Goal: Navigation & Orientation: Find specific page/section

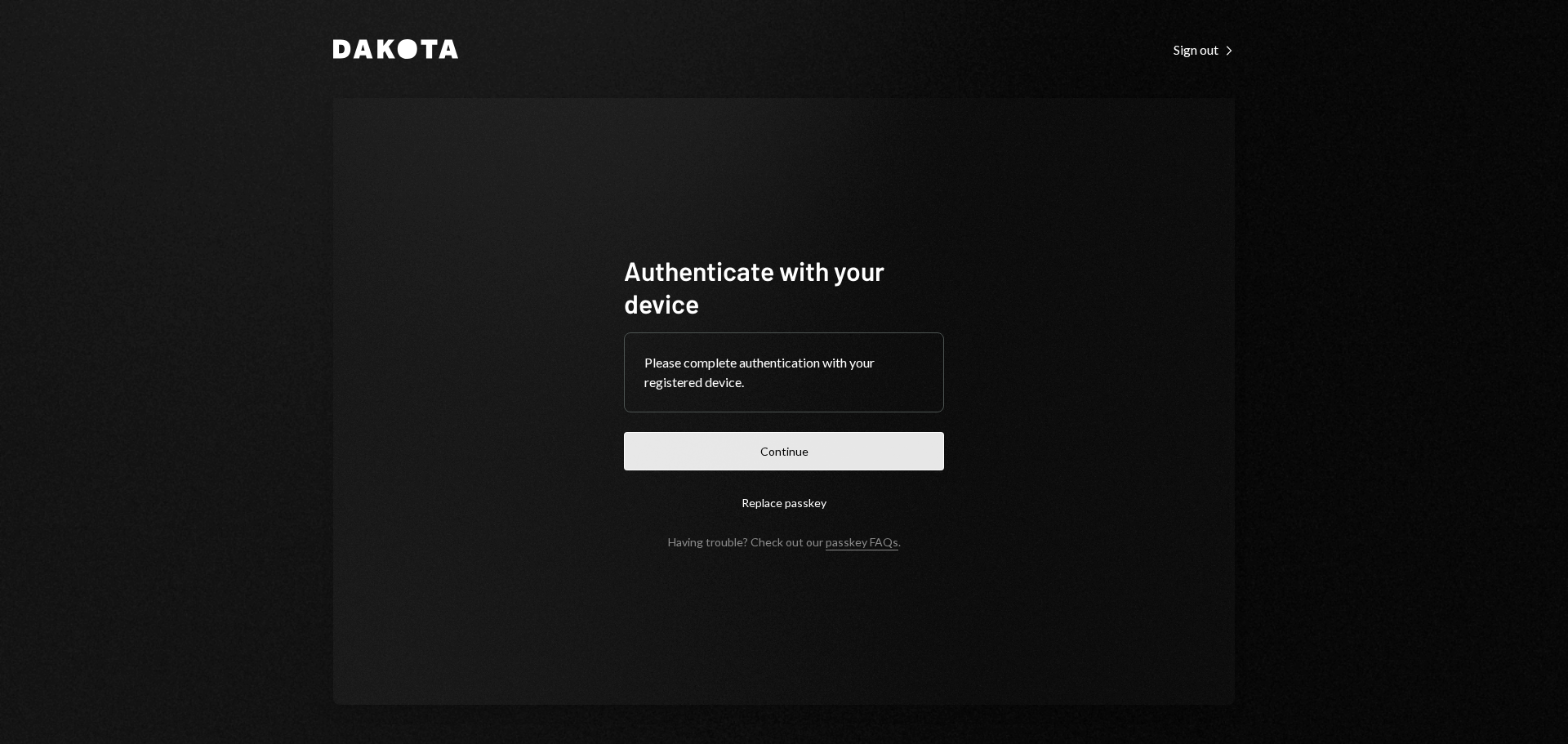
click at [700, 452] on button "Continue" at bounding box center [784, 451] width 320 height 39
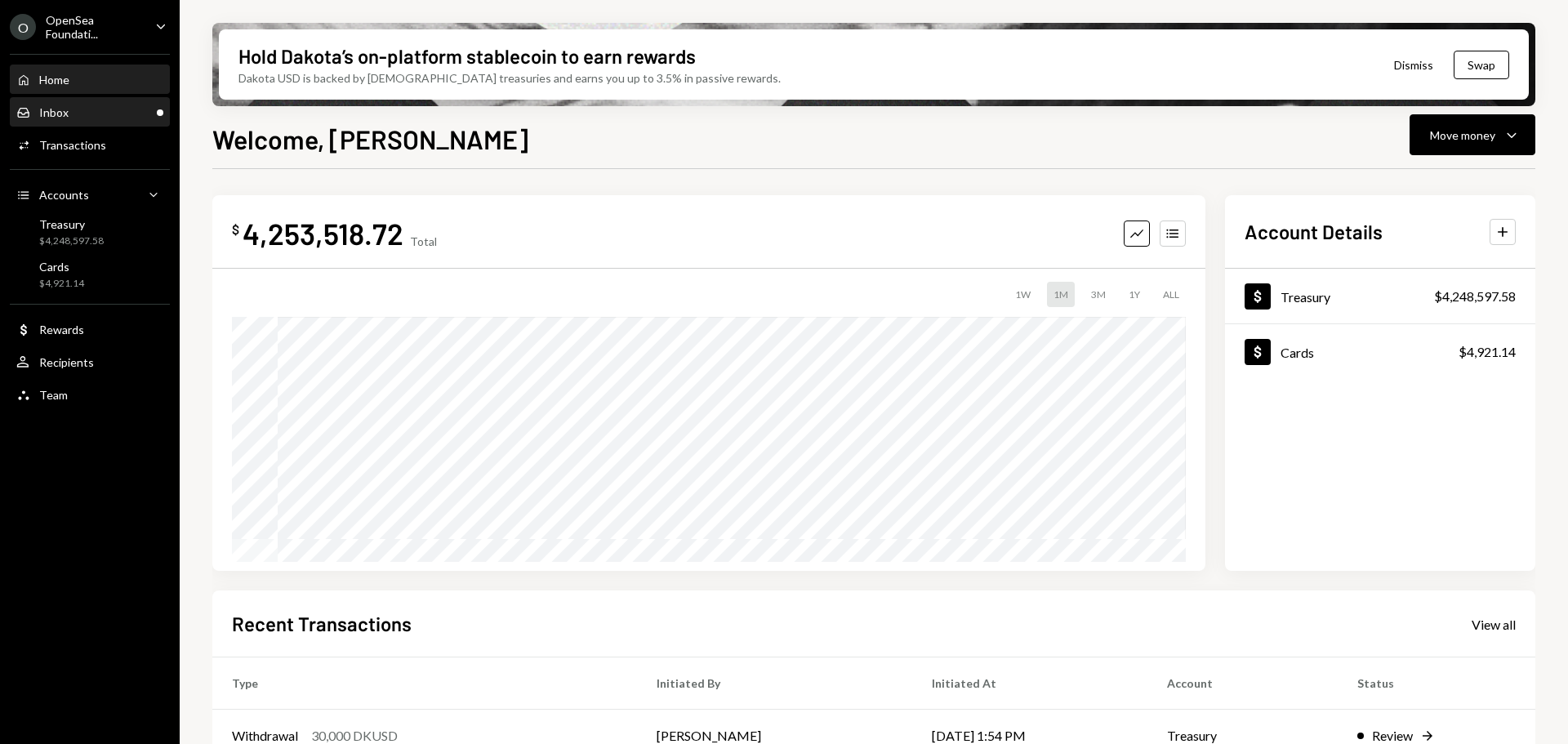
click at [66, 108] on div "Inbox" at bounding box center [54, 113] width 29 height 14
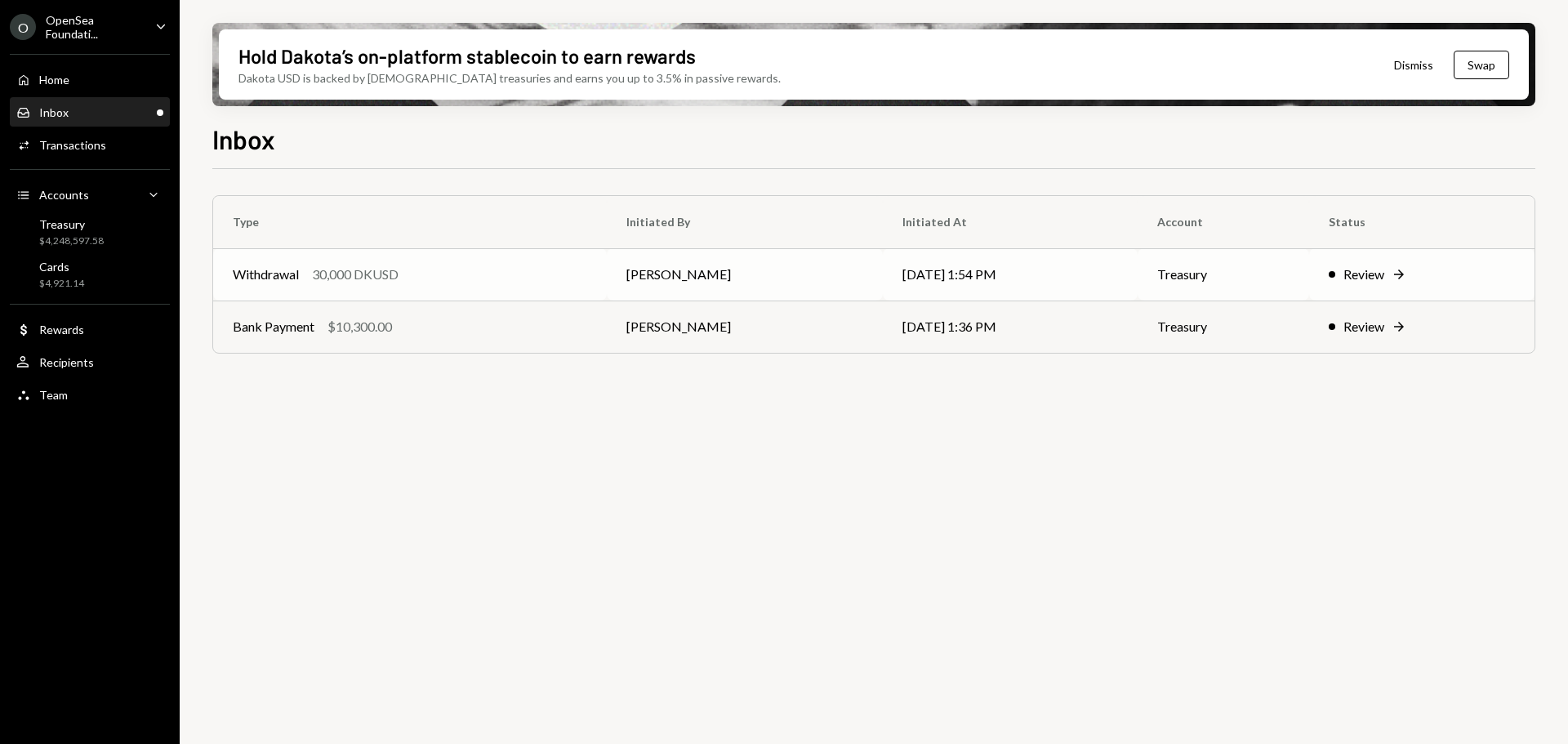
click at [505, 279] on div "Withdrawal 30,000 DKUSD" at bounding box center [410, 274] width 355 height 20
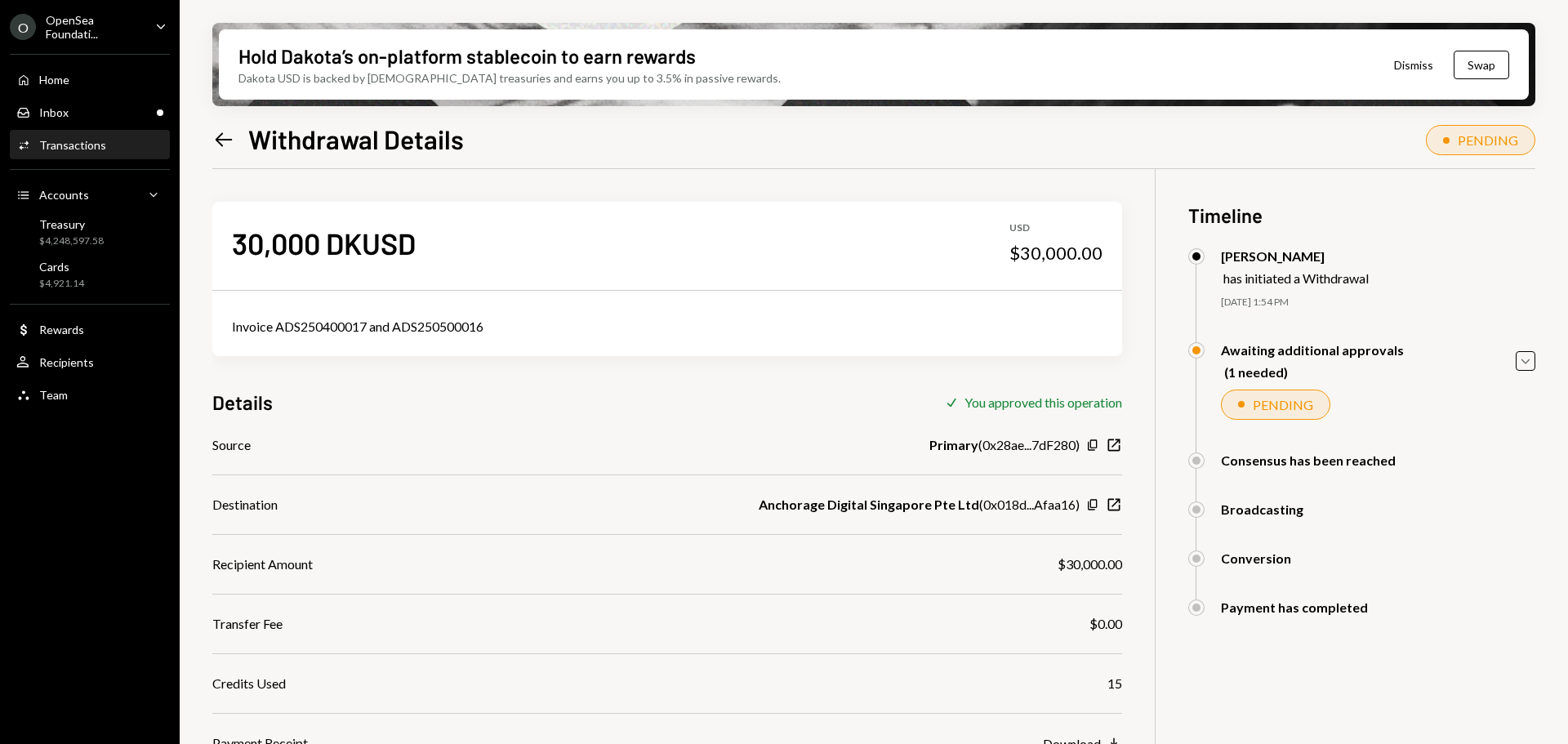
drag, startPoint x: 195, startPoint y: 115, endPoint x: 210, endPoint y: 137, distance: 26.6
click at [198, 118] on div "Hold Dakota’s on-platform stablecoin to earn rewards Dakota USD is backed by U.…" at bounding box center [874, 372] width 1388 height 744
click at [211, 138] on div "Hold Dakota’s on-platform stablecoin to earn rewards Dakota USD is backed by U.…" at bounding box center [874, 372] width 1388 height 744
click at [228, 140] on icon "Left Arrow" at bounding box center [223, 139] width 23 height 23
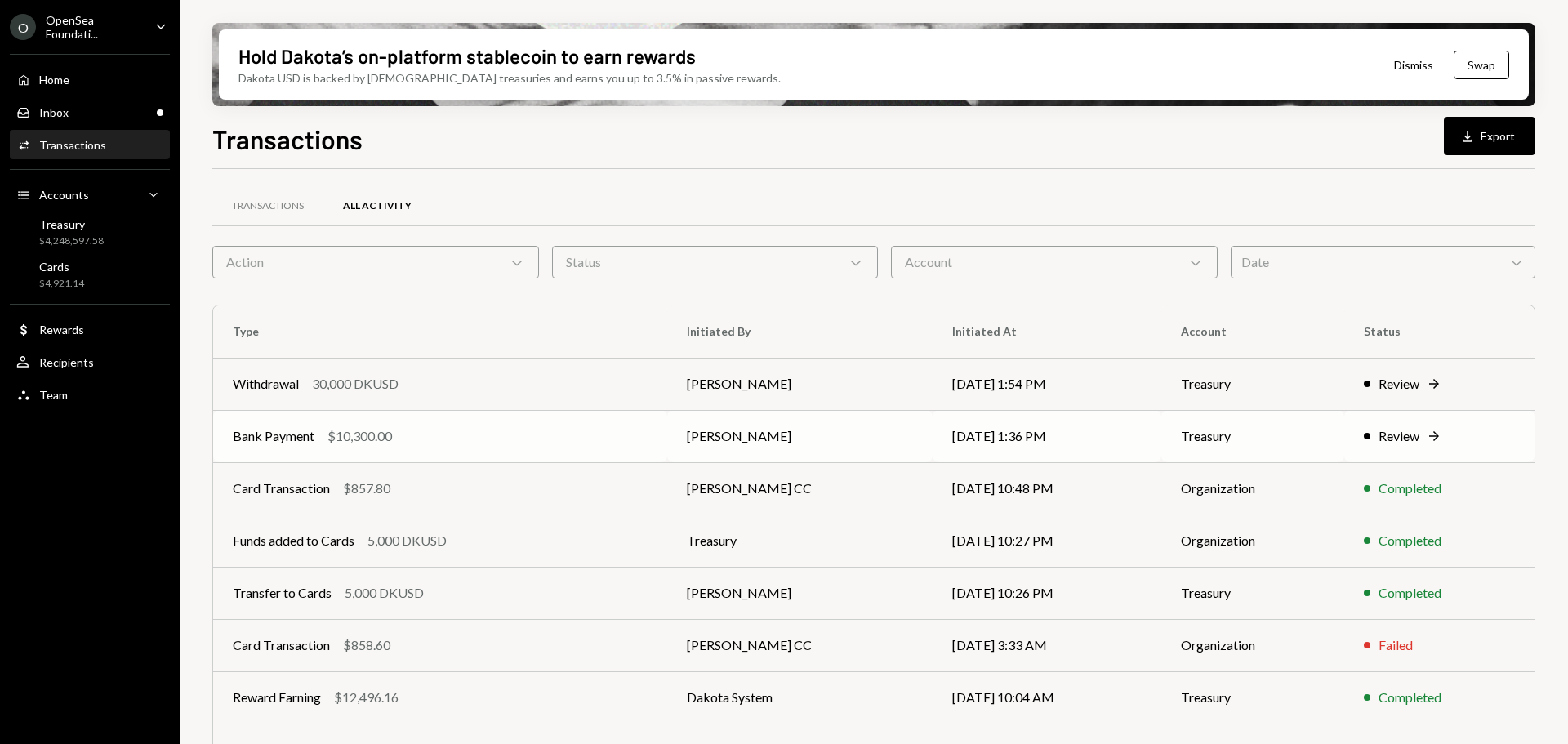
click at [534, 433] on div "Bank Payment $10,300.00" at bounding box center [440, 436] width 415 height 20
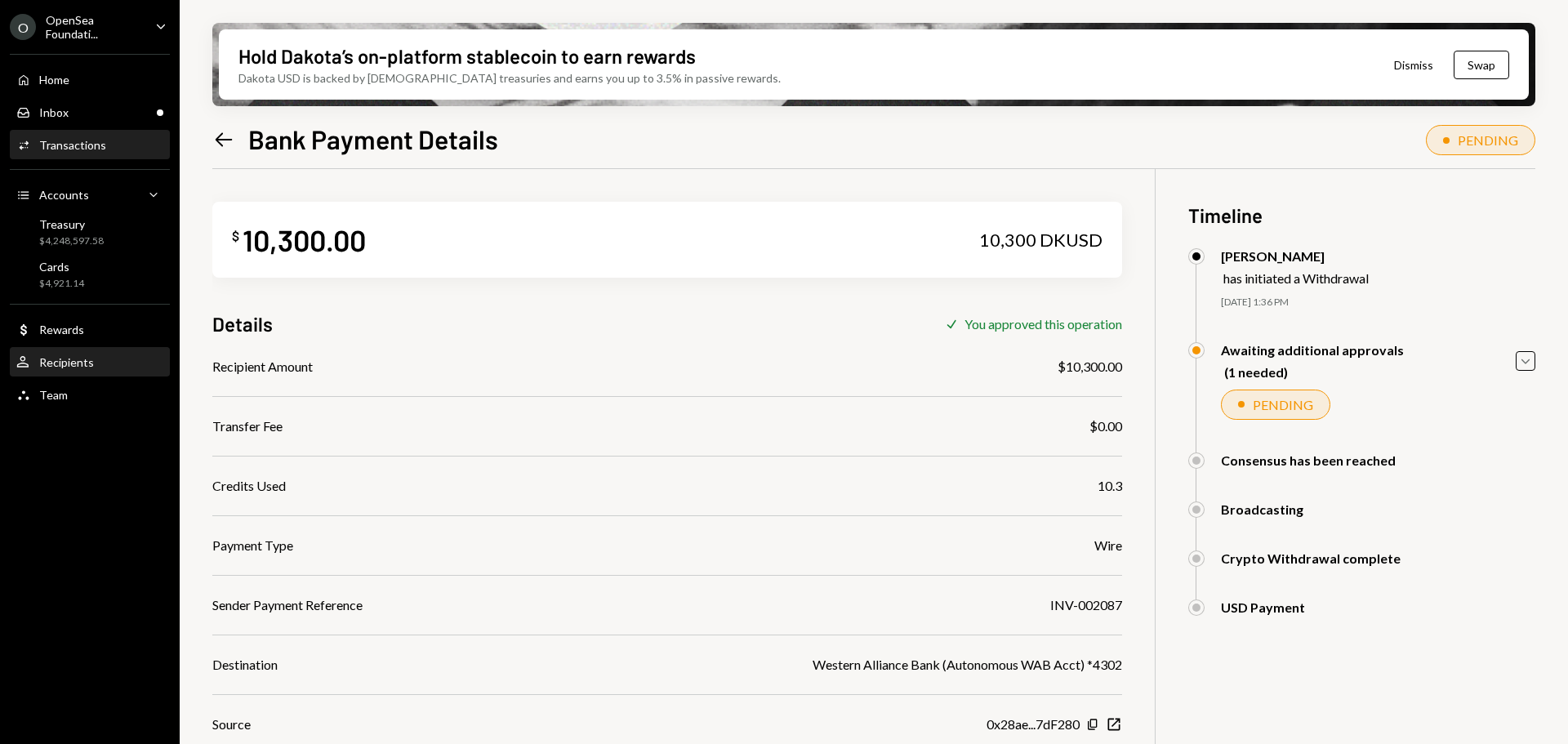
click at [110, 361] on div "User Recipients" at bounding box center [89, 362] width 147 height 15
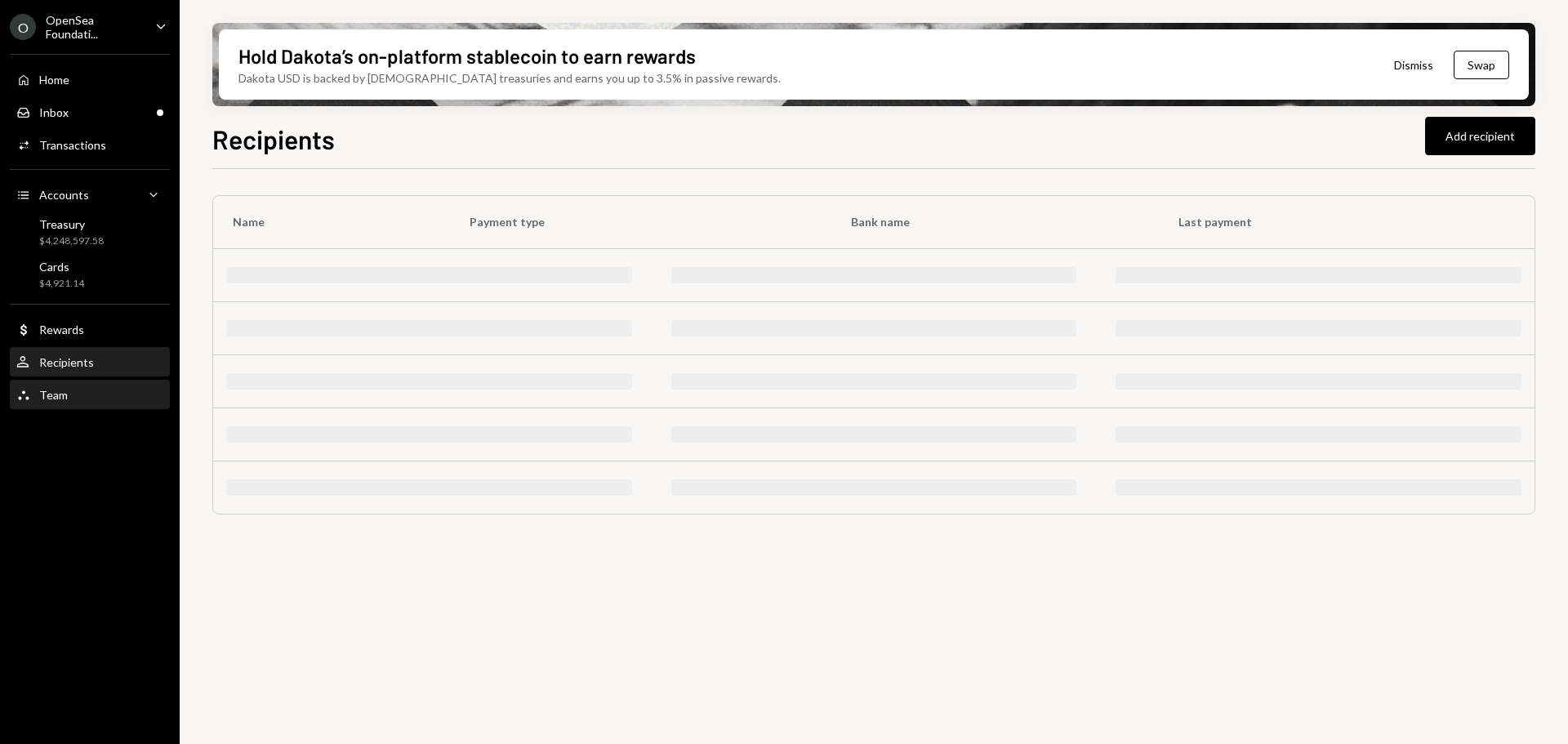
click at [97, 394] on div "Team Team" at bounding box center [89, 394] width 147 height 15
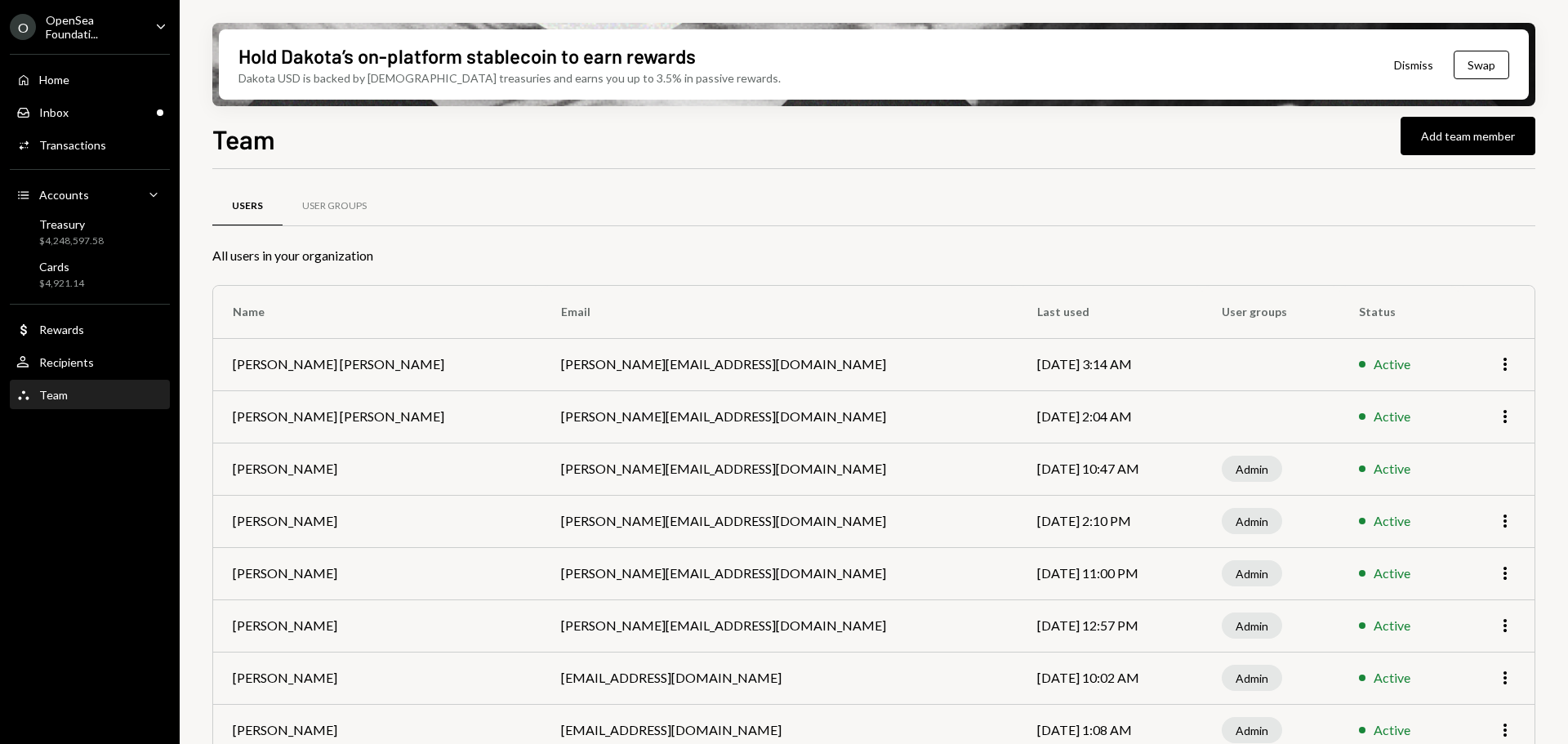
scroll to position [79, 0]
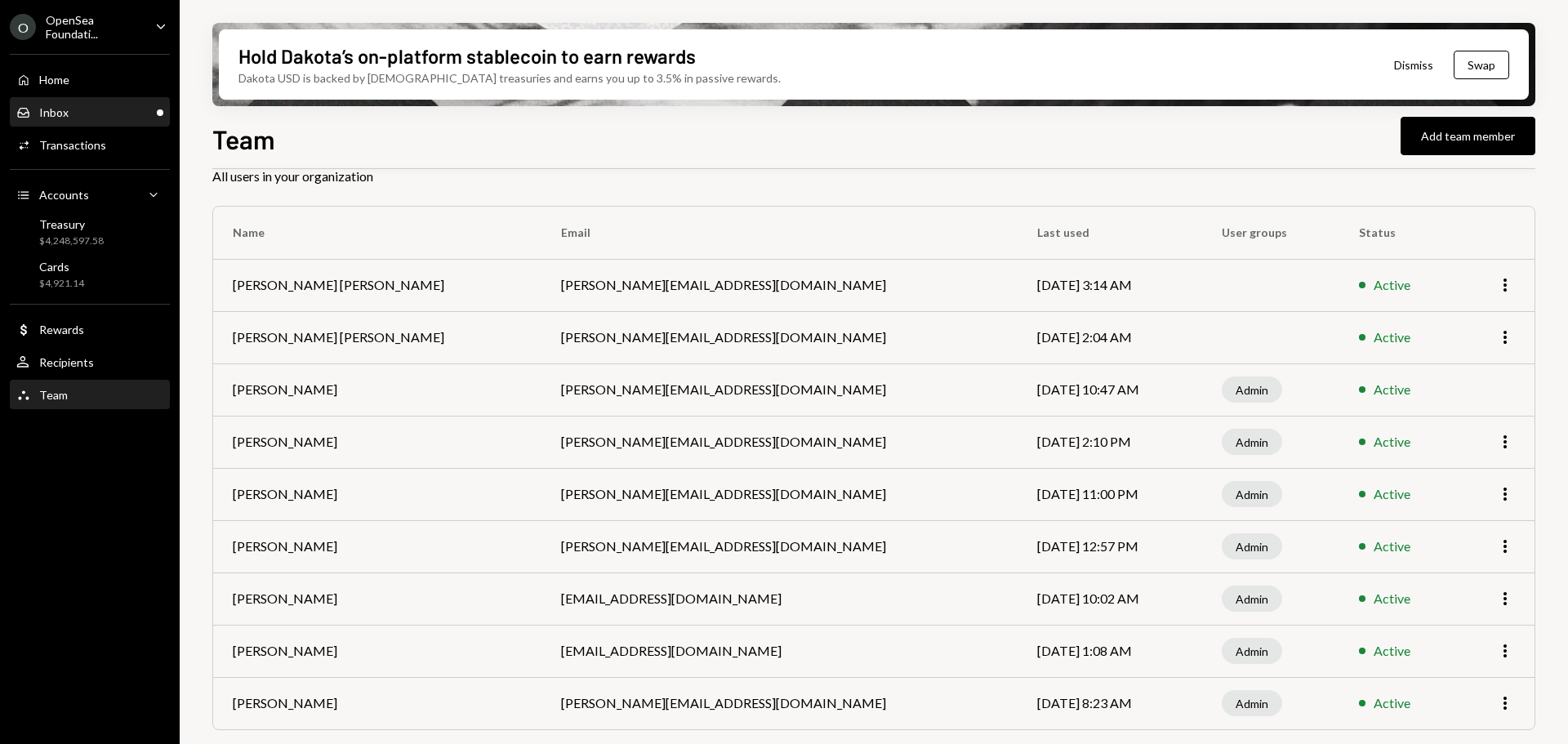
click at [105, 121] on div "Inbox Inbox" at bounding box center [89, 113] width 147 height 27
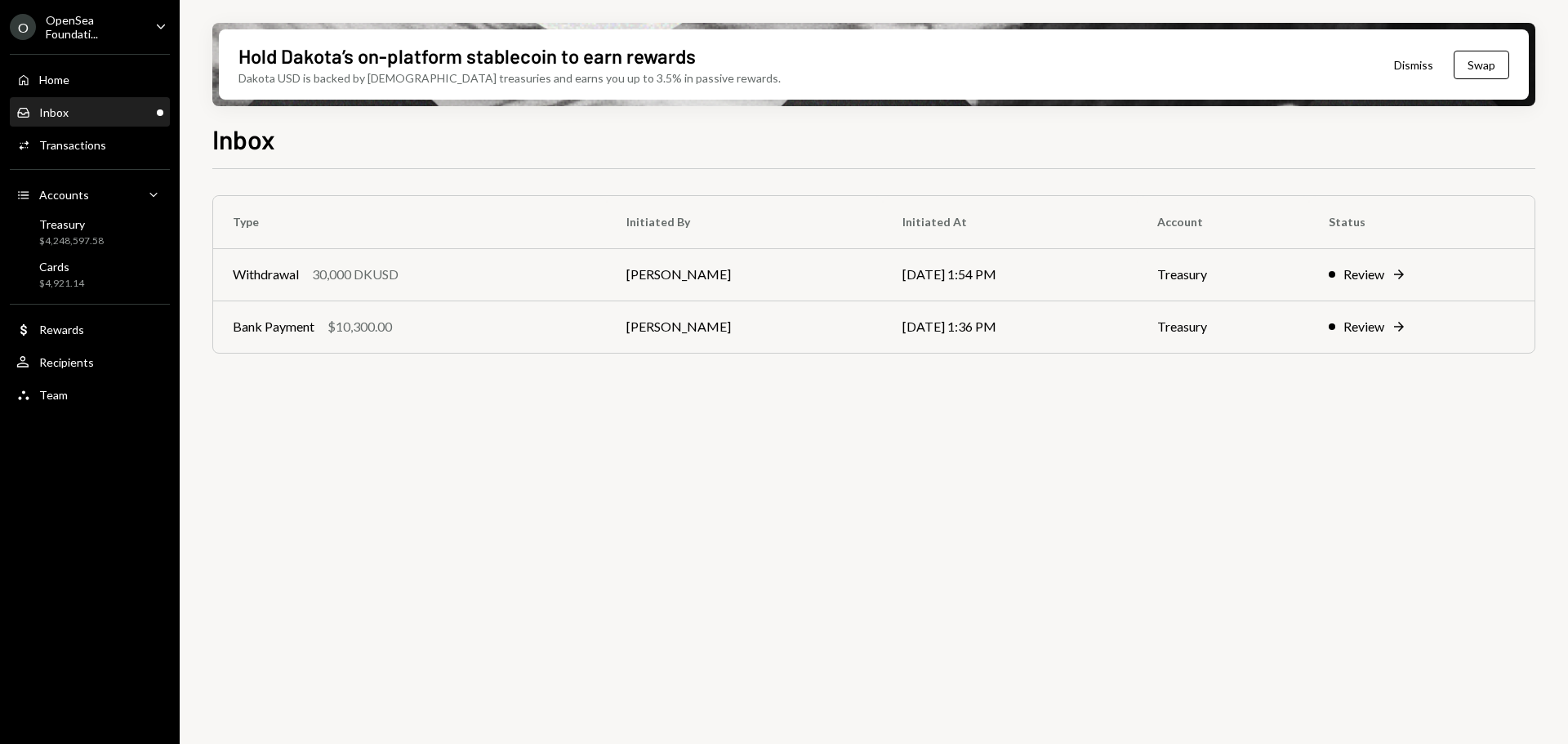
drag, startPoint x: 114, startPoint y: 30, endPoint x: 121, endPoint y: 44, distance: 15.7
click at [114, 30] on div "OpenSea Foundati..." at bounding box center [94, 27] width 96 height 27
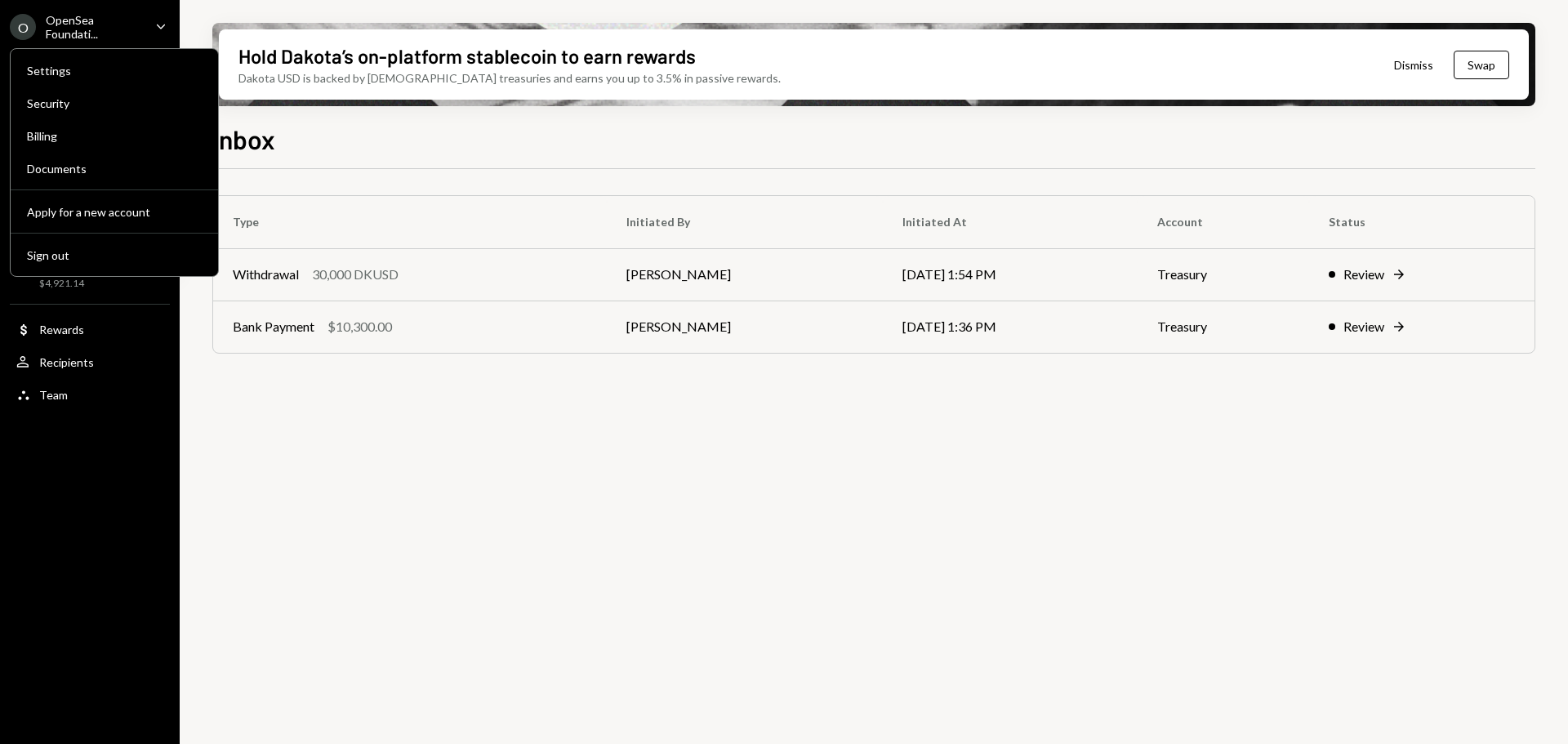
drag, startPoint x: 79, startPoint y: 255, endPoint x: 103, endPoint y: 275, distance: 31.2
click at [78, 254] on div "Sign out" at bounding box center [113, 255] width 174 height 14
